Goal: Information Seeking & Learning: Learn about a topic

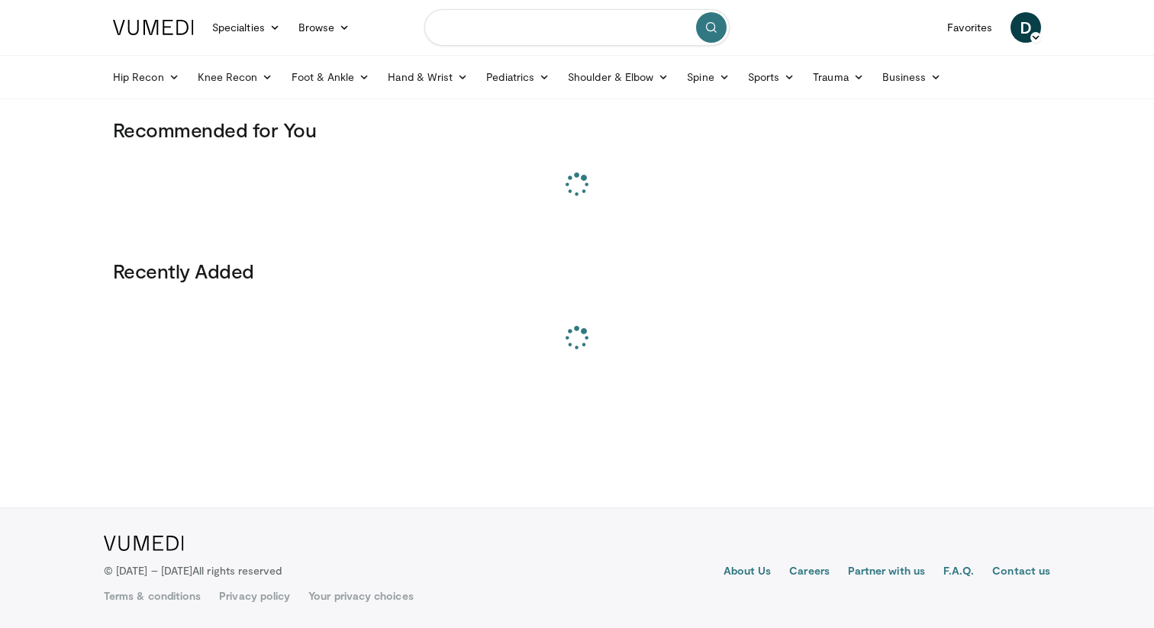
click at [482, 36] on input "Search topics, interventions" at bounding box center [576, 27] width 305 height 37
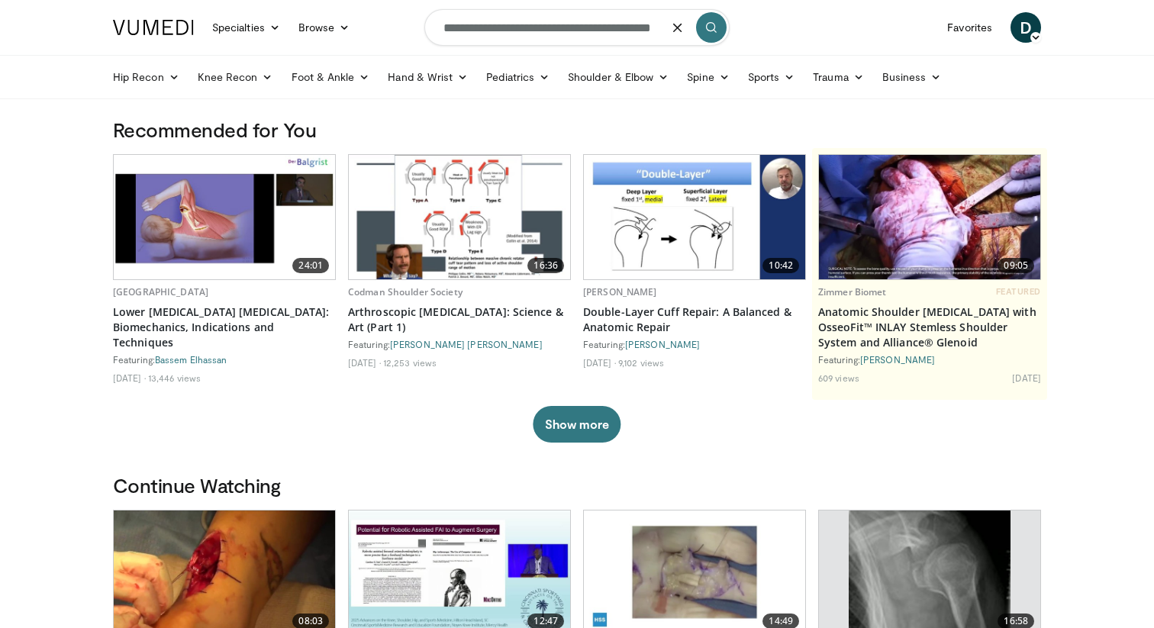
scroll to position [0, 44]
type input "**********"
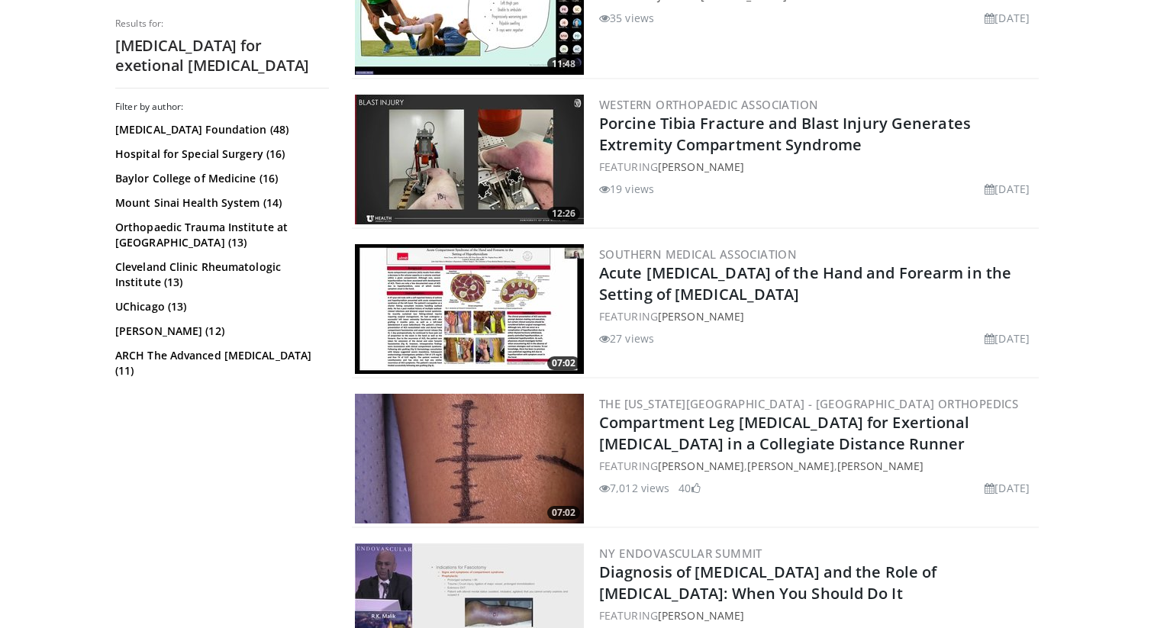
scroll to position [677, 0]
click at [480, 449] on img at bounding box center [469, 458] width 229 height 130
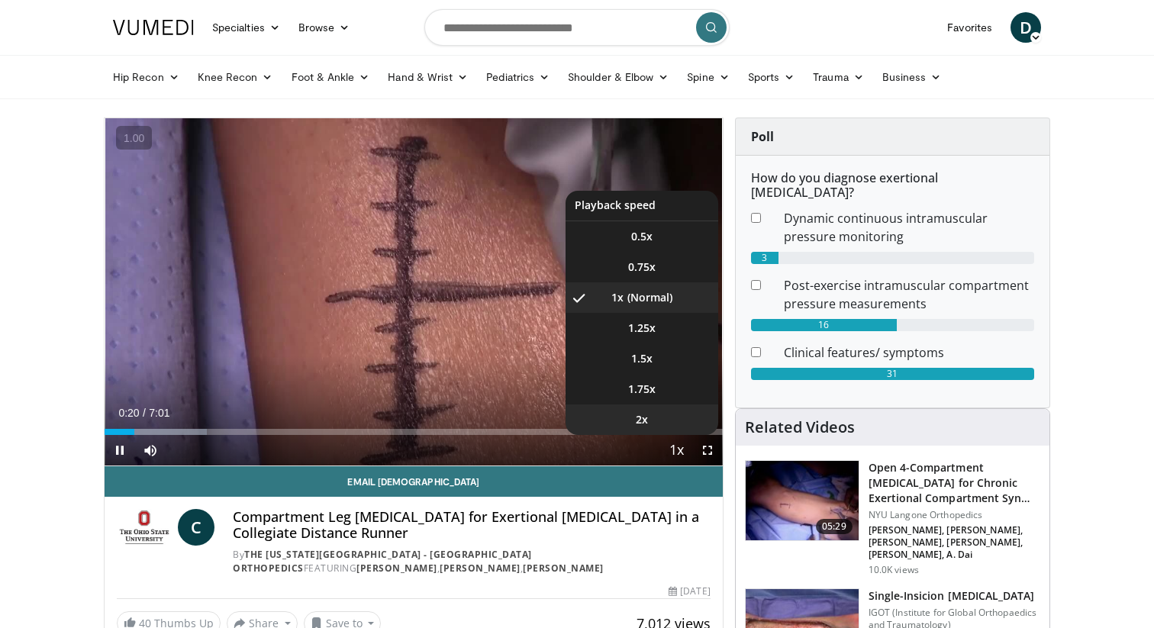
click at [671, 423] on li "2x" at bounding box center [641, 419] width 153 height 31
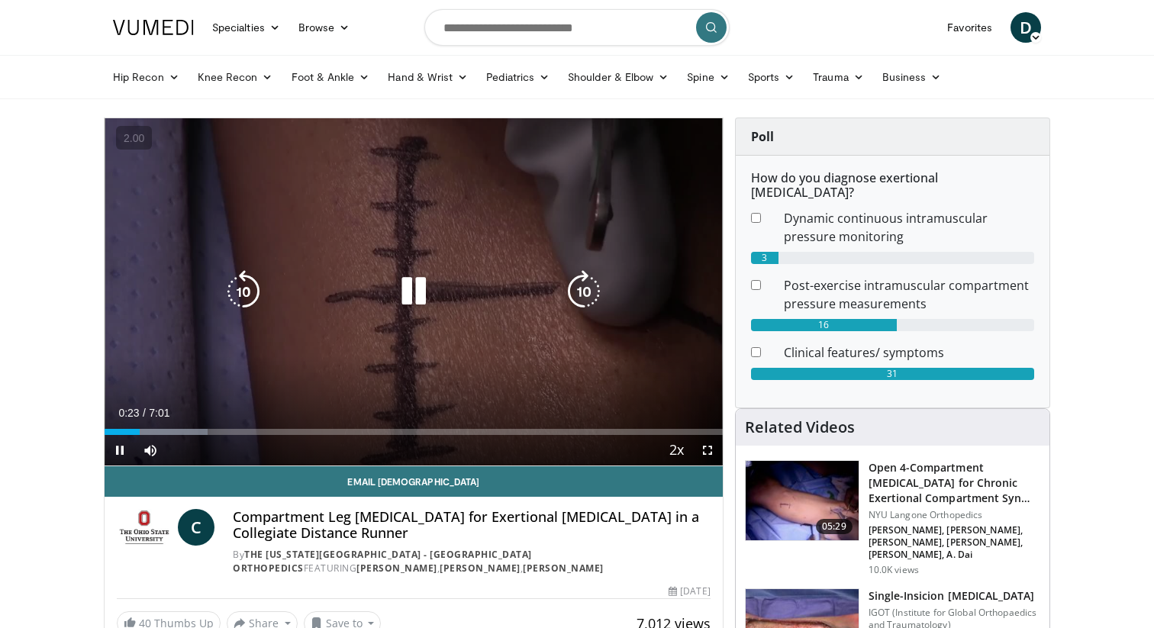
click at [591, 302] on icon "Video Player" at bounding box center [583, 291] width 43 height 43
click at [591, 301] on icon "Video Player" at bounding box center [583, 291] width 43 height 43
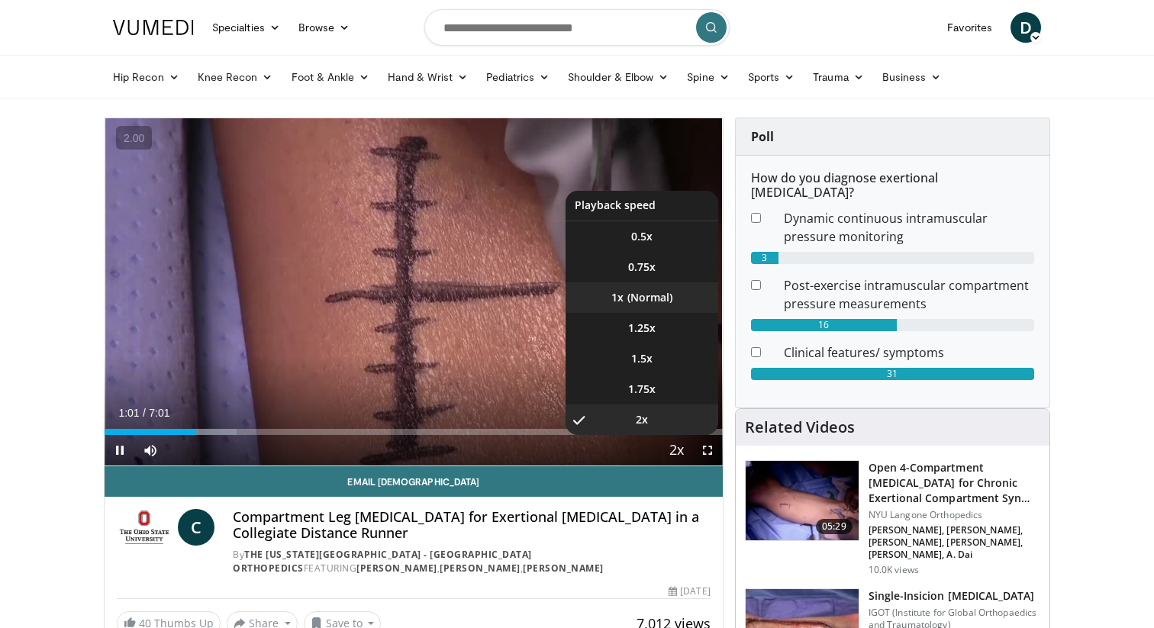
click at [640, 301] on li "1x" at bounding box center [641, 297] width 153 height 31
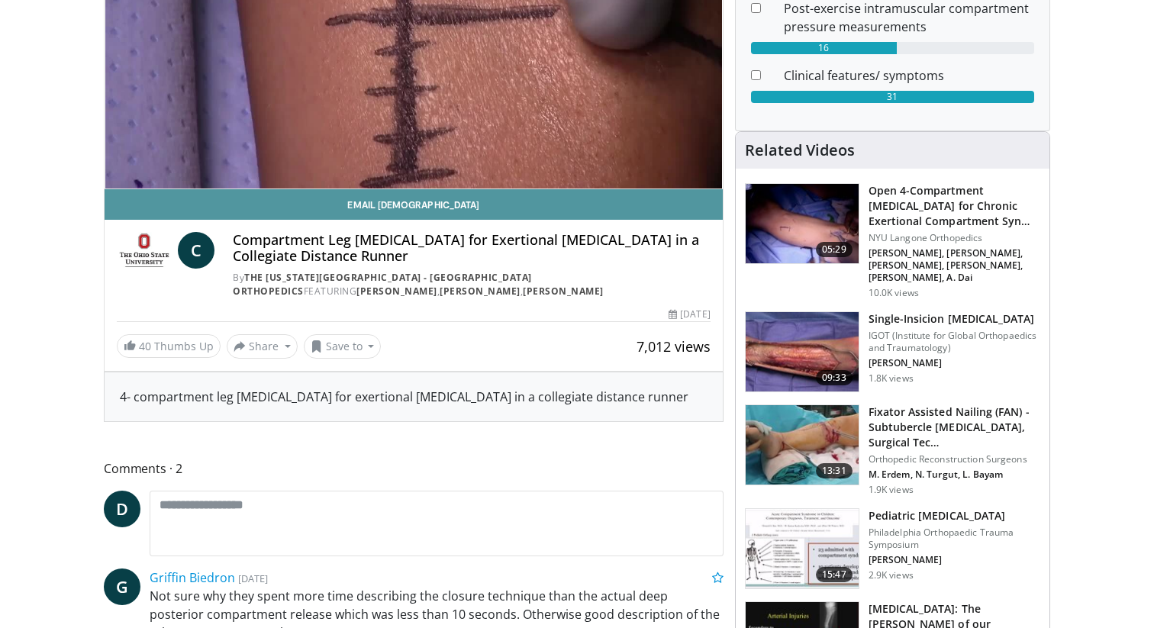
scroll to position [282, 0]
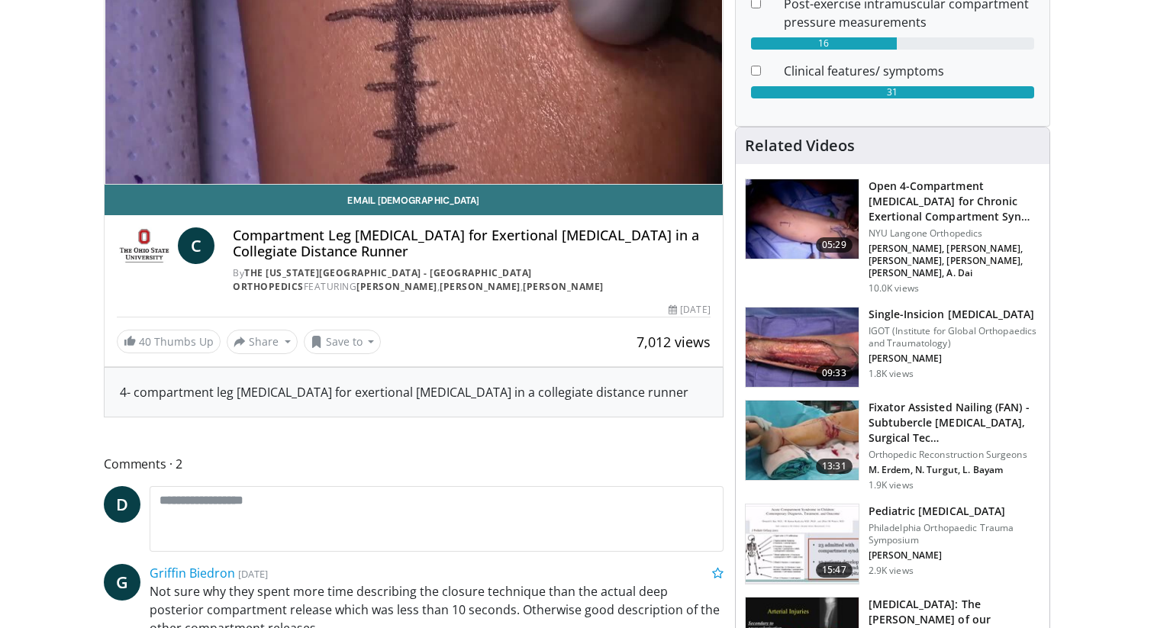
click at [817, 222] on img at bounding box center [801, 218] width 113 height 79
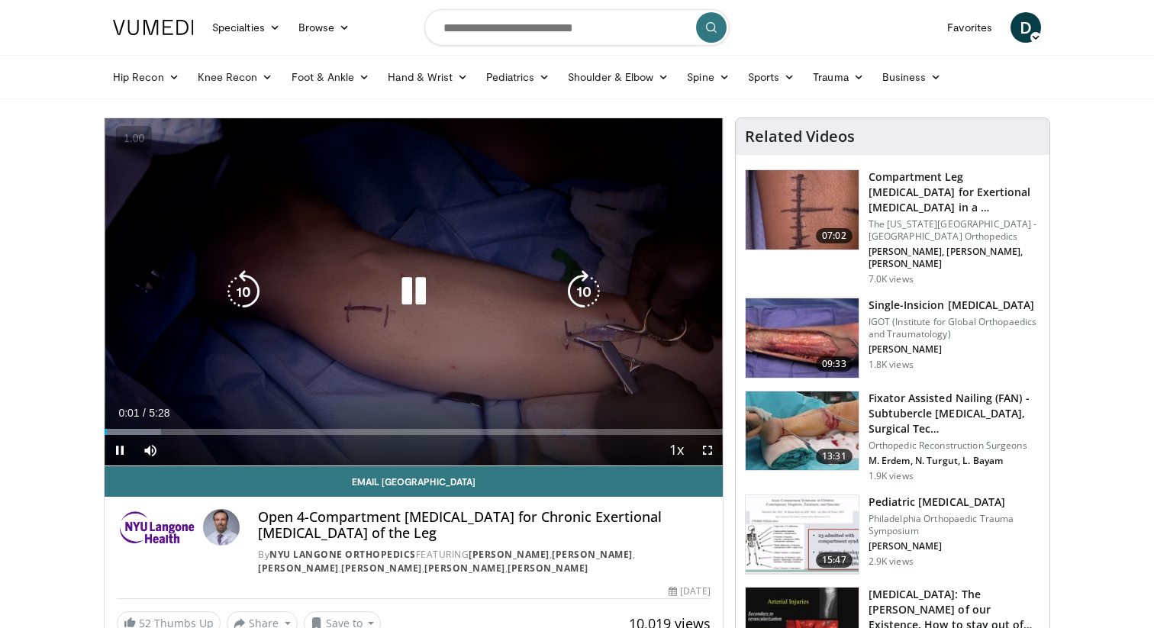
click at [575, 294] on icon "Video Player" at bounding box center [583, 291] width 43 height 43
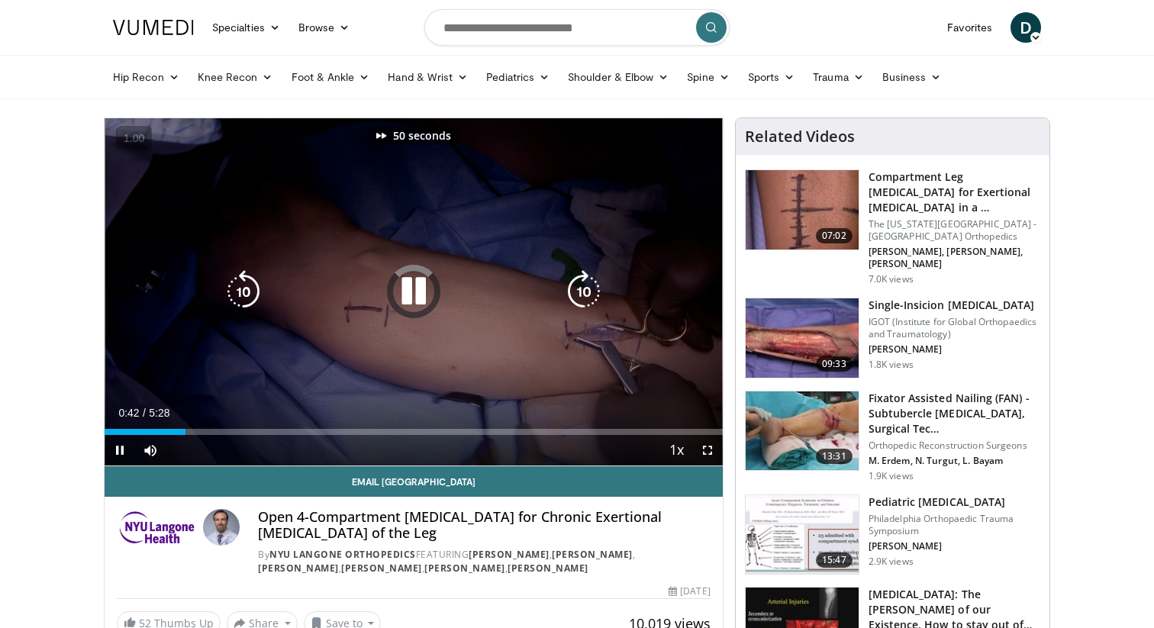
click at [575, 294] on icon "Video Player" at bounding box center [583, 291] width 43 height 43
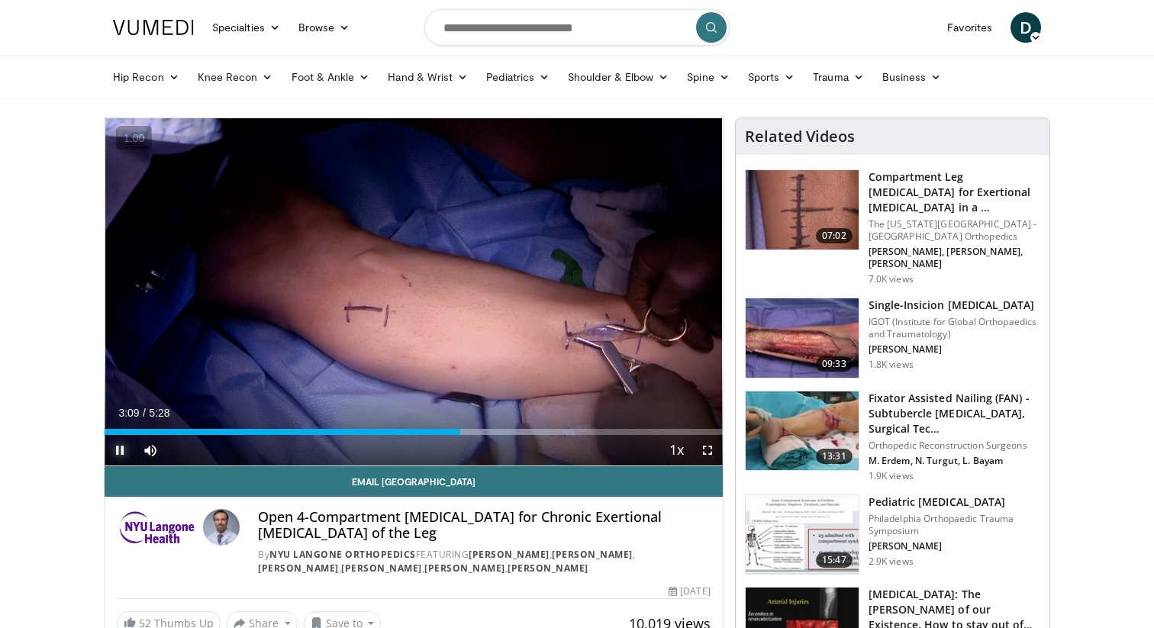
click at [125, 449] on span "Video Player" at bounding box center [120, 450] width 31 height 31
